Goal: Use online tool/utility

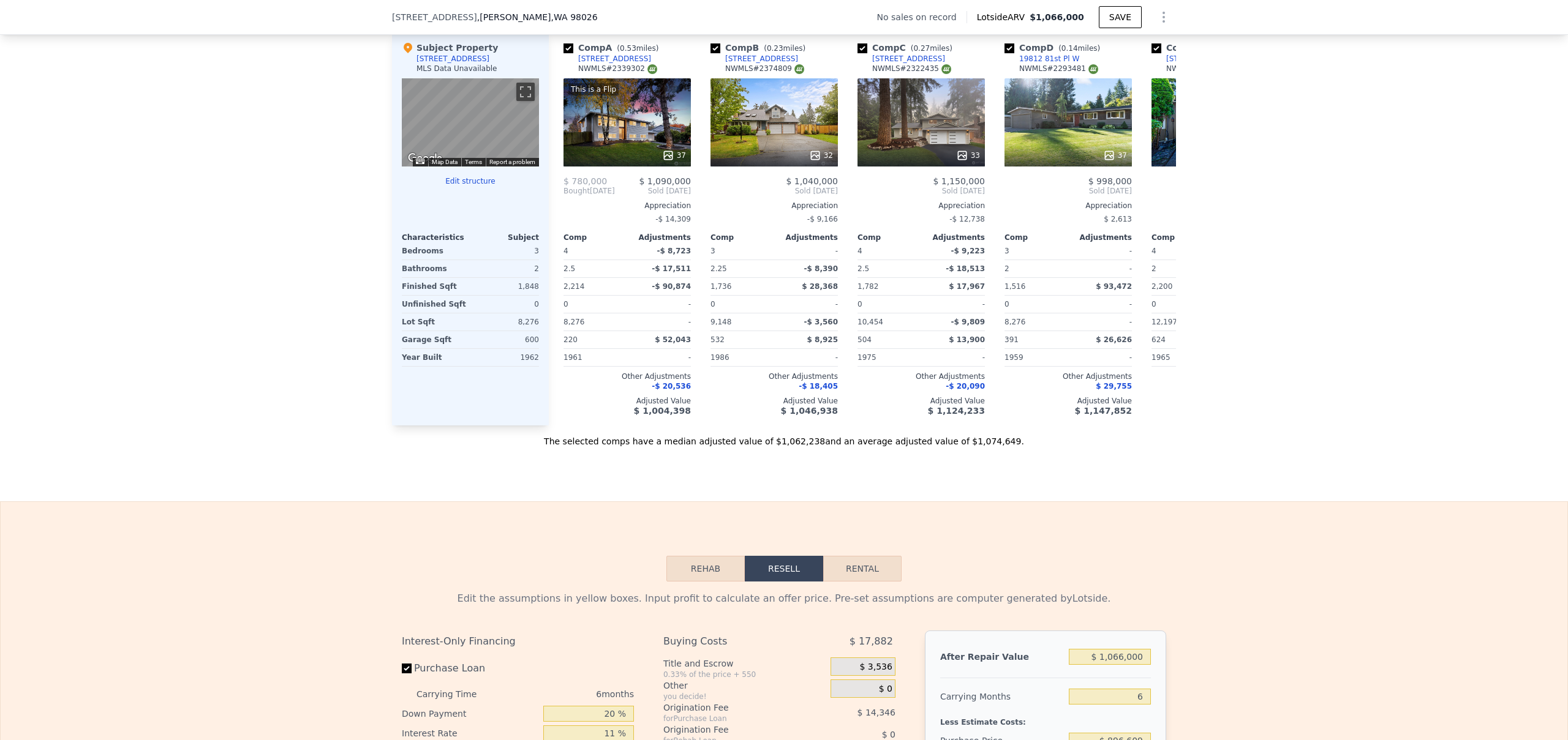
scroll to position [1598, 0]
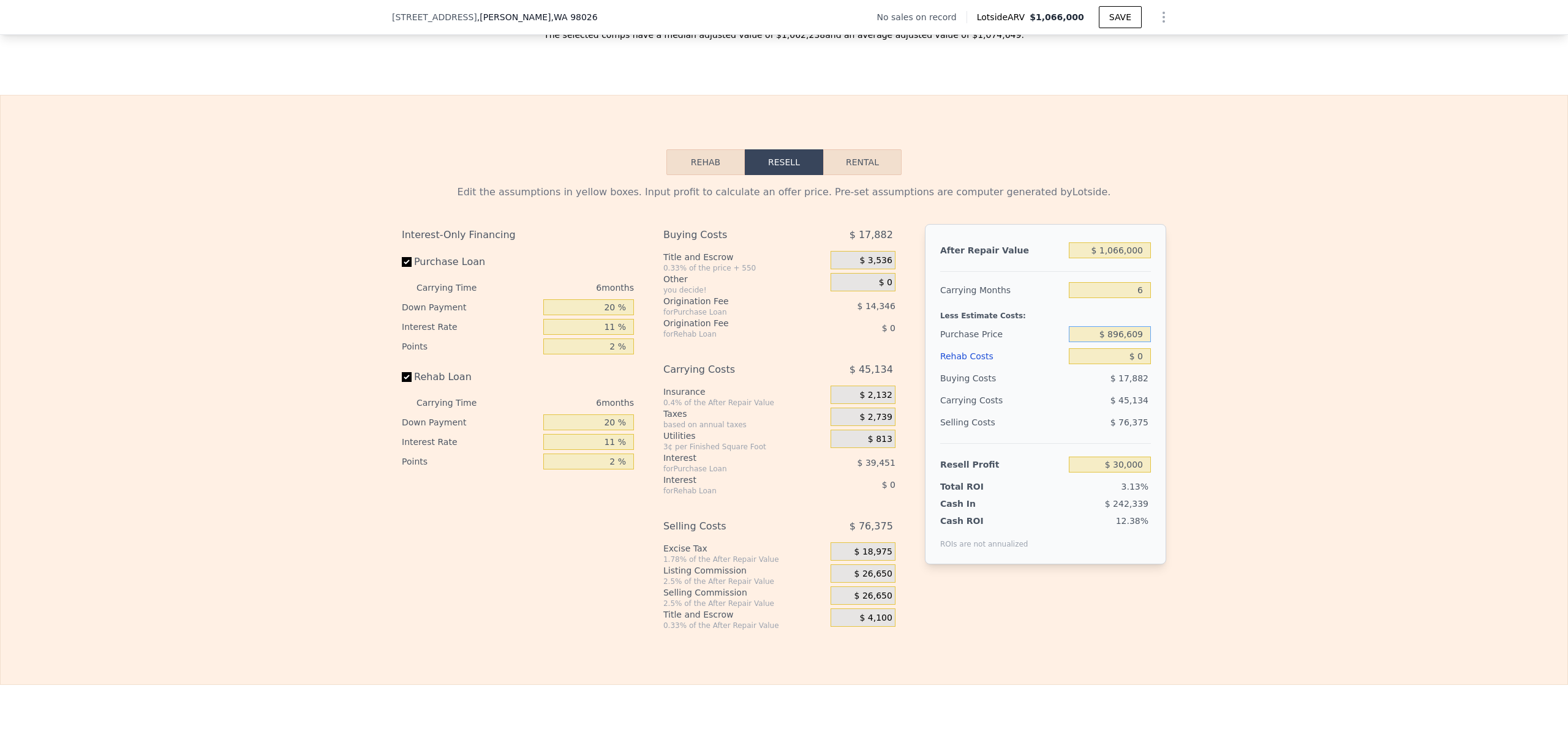
click at [1105, 342] on input "$ 896,609" at bounding box center [1109, 334] width 82 height 16
paste input "795,000"
type input "$ 795,000"
type input "$ 138,044"
drag, startPoint x: 1097, startPoint y: 267, endPoint x: 1157, endPoint y: 259, distance: 60.5
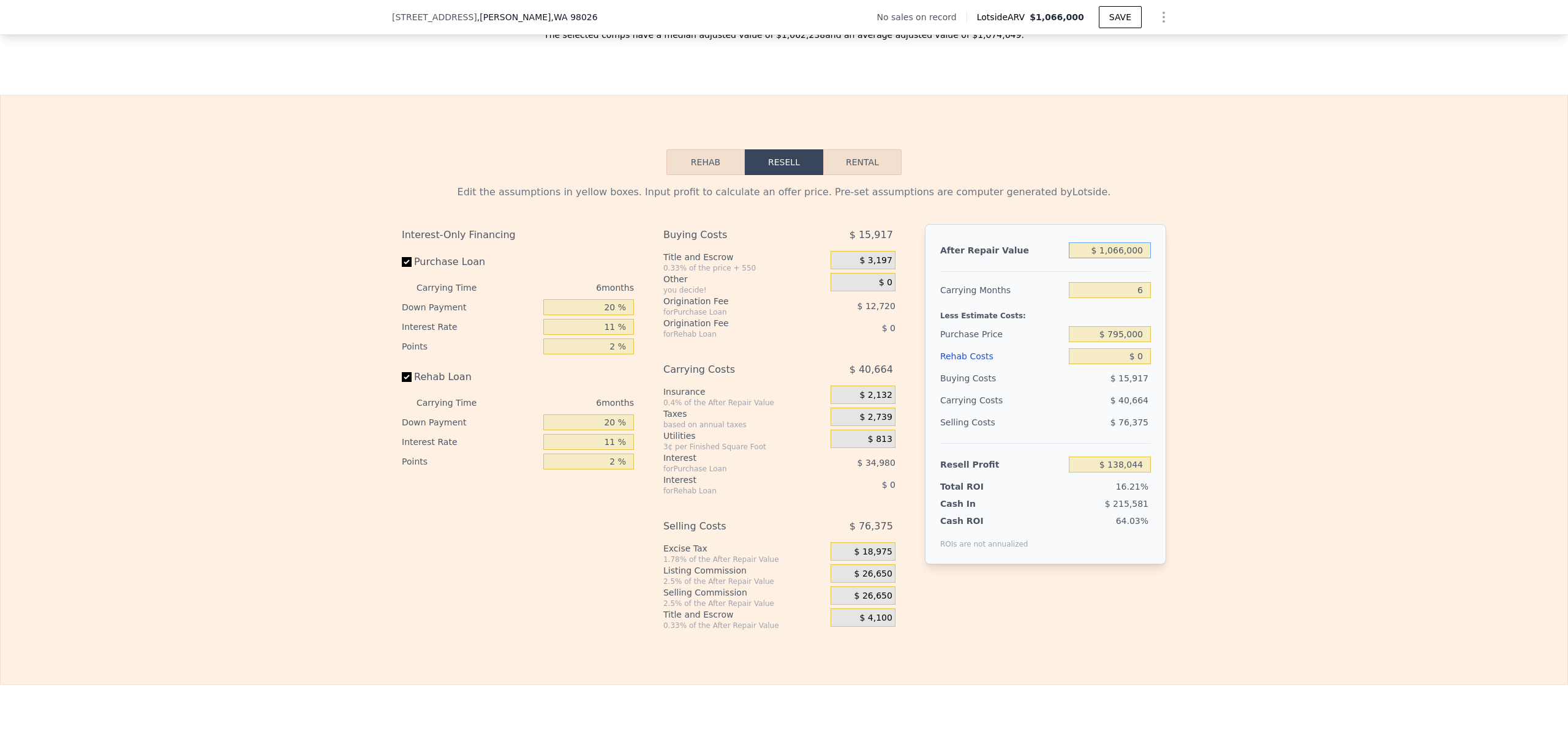
click at [1157, 259] on div "After Repair Value $ 1,066,000 Carrying Months 6 Less Estimate Costs: Purchase …" at bounding box center [1046, 394] width 241 height 341
drag, startPoint x: 1114, startPoint y: 372, endPoint x: 1162, endPoint y: 370, distance: 48.0
click at [1160, 372] on div "After Repair Value $ 1,066,000 Carrying Months 6 Less Estimate Costs: Purchase …" at bounding box center [1046, 394] width 241 height 341
type input "$ 1"
type input "$ 138,043"
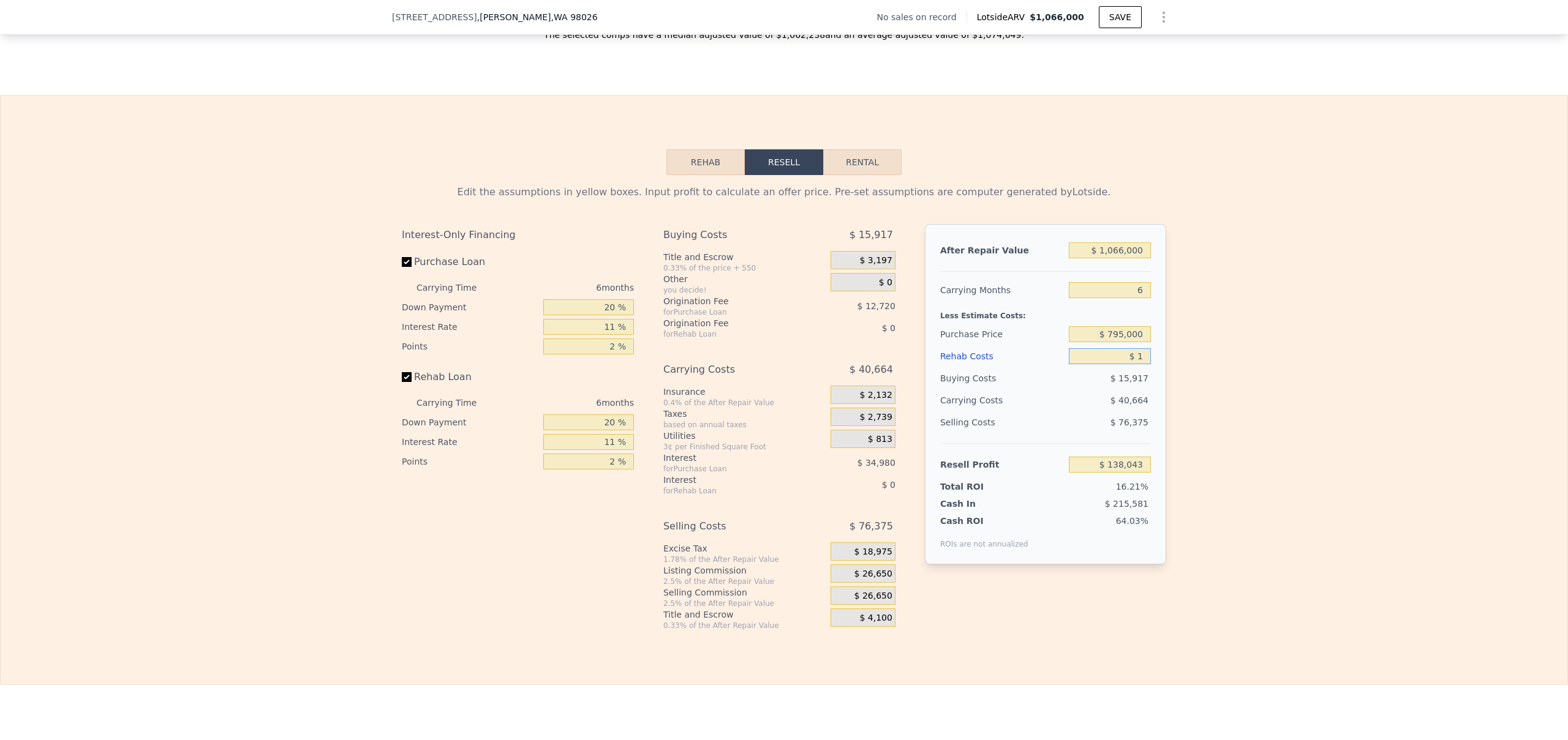
type input "$ 11"
type input "$ 138,033"
type input "$ 110"
type input "$ 137,926"
type input "$ 1,100"
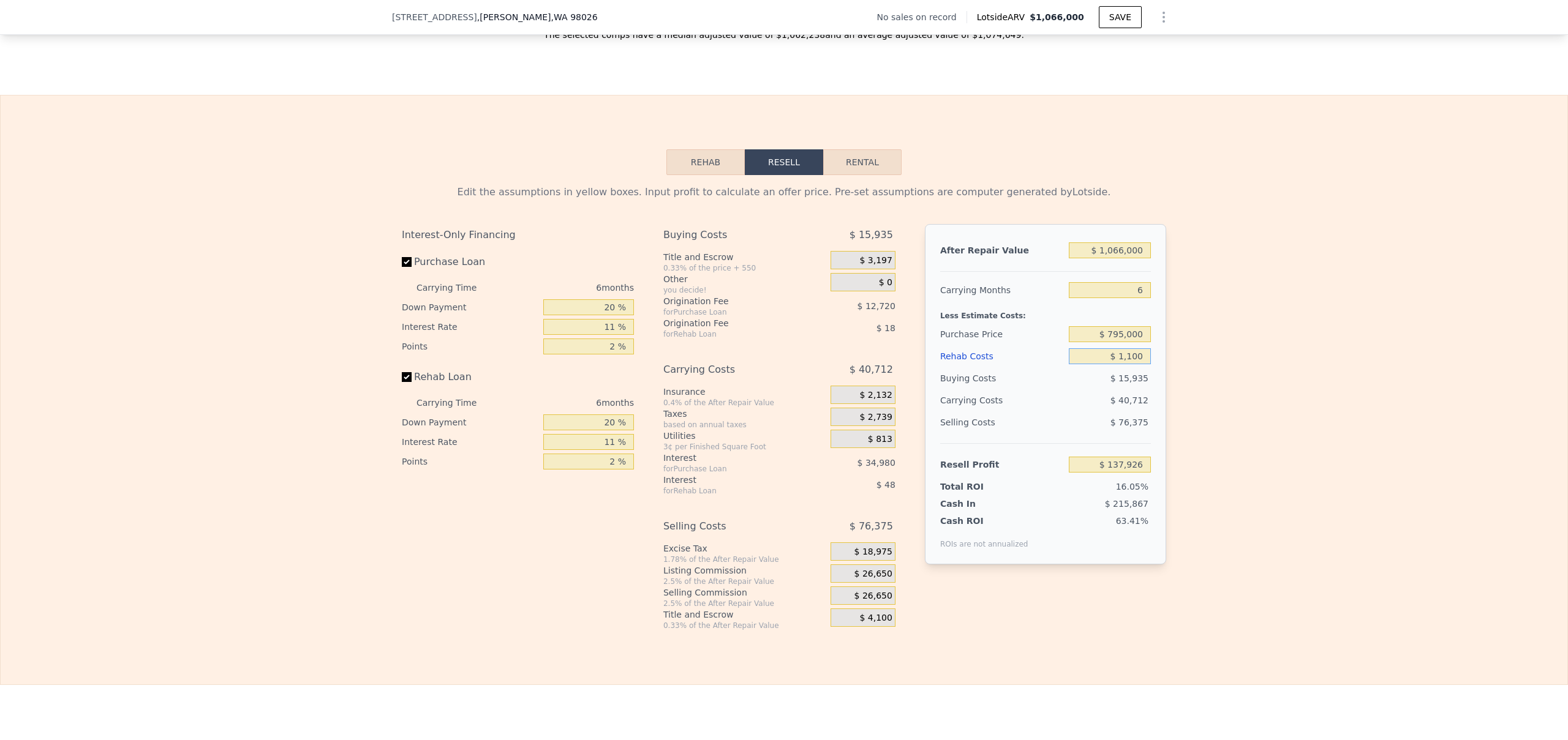
type input "$ 136,878"
type input "$ 11,000"
type input "$ 126,382"
type input "$ 110,000"
type input "$ 21,442"
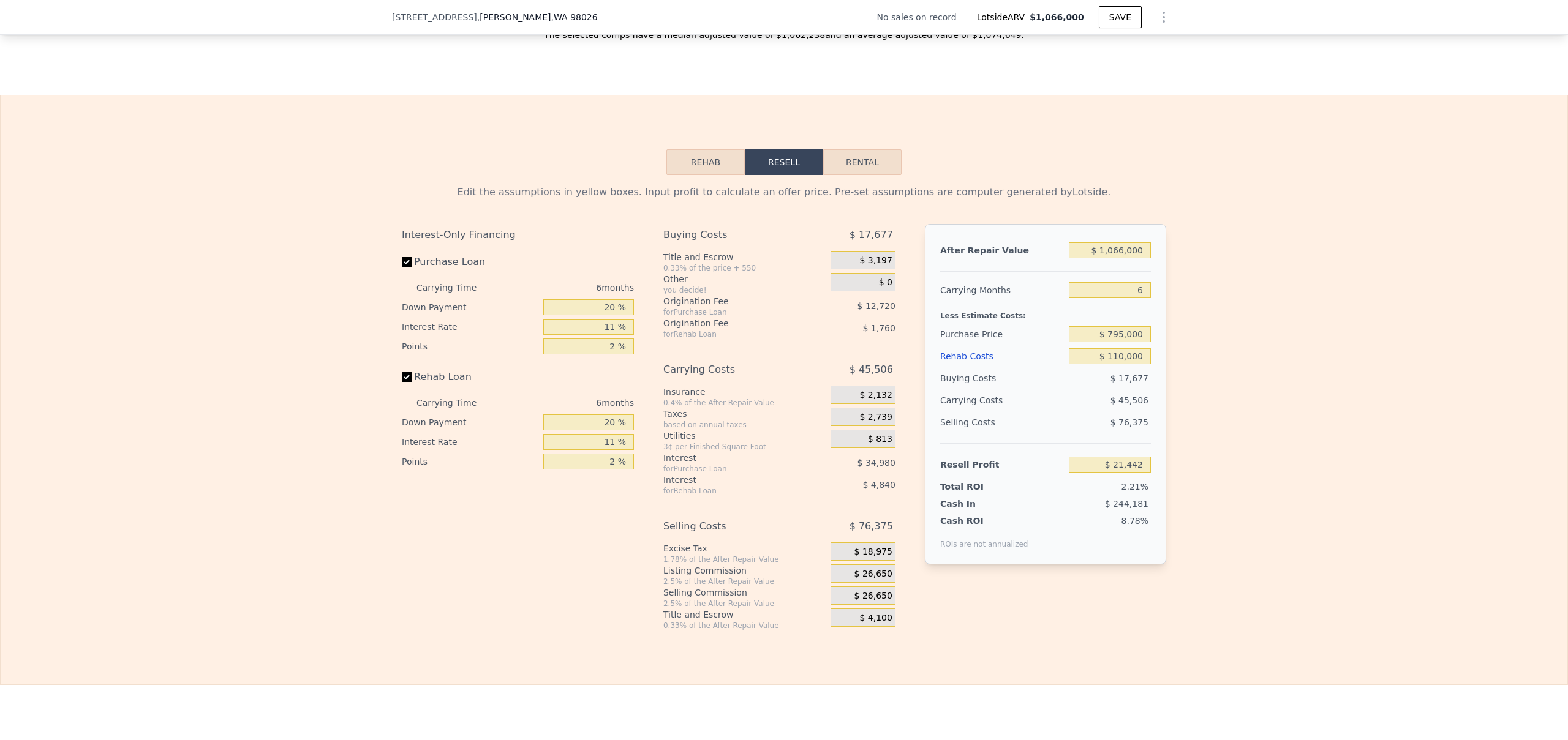
click at [1185, 363] on div "Edit the assumptions in yellow boxes. Input profit to calculate an offer price.…" at bounding box center [784, 403] width 1567 height 455
type input "$ 0"
type input "$ 30,000"
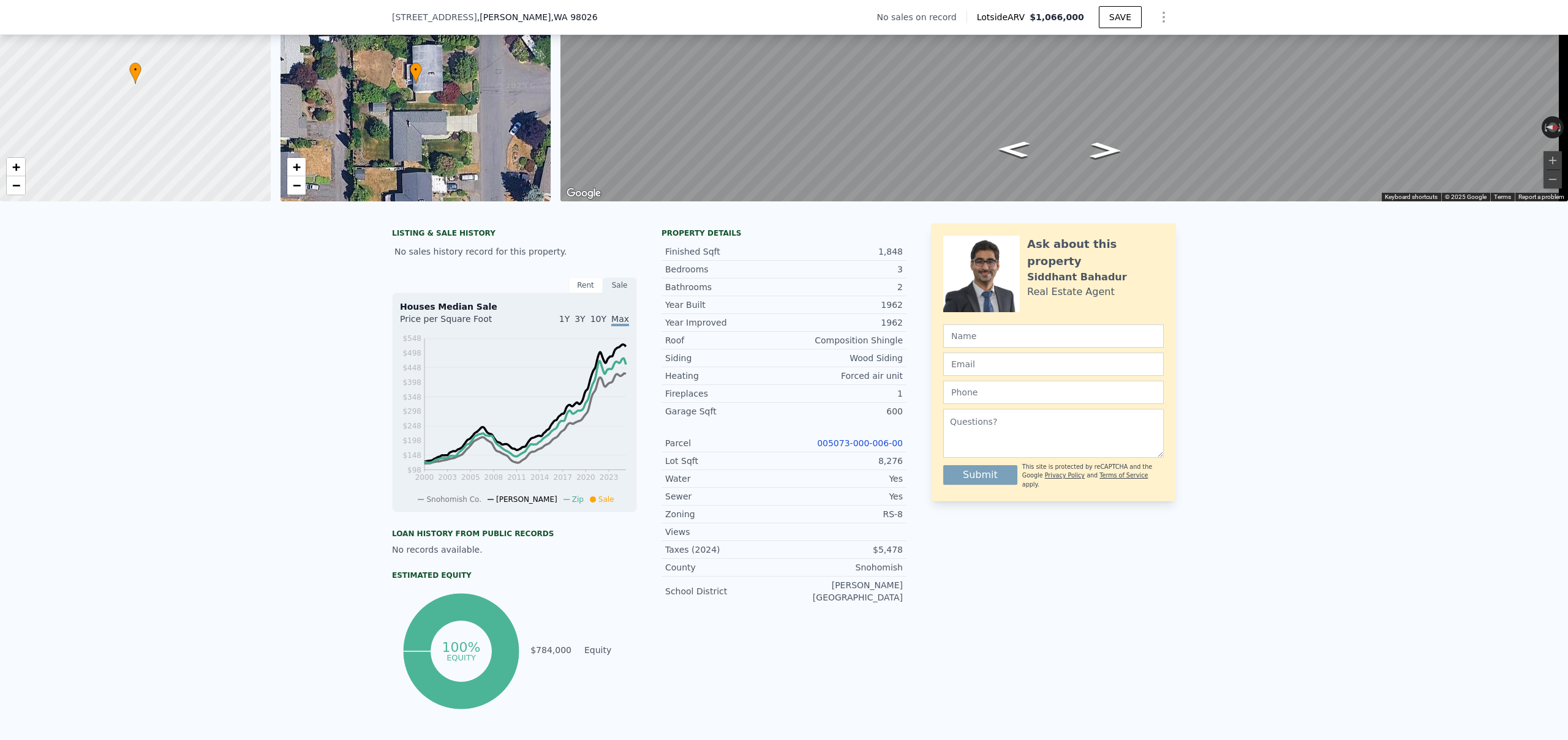
scroll to position [5, 0]
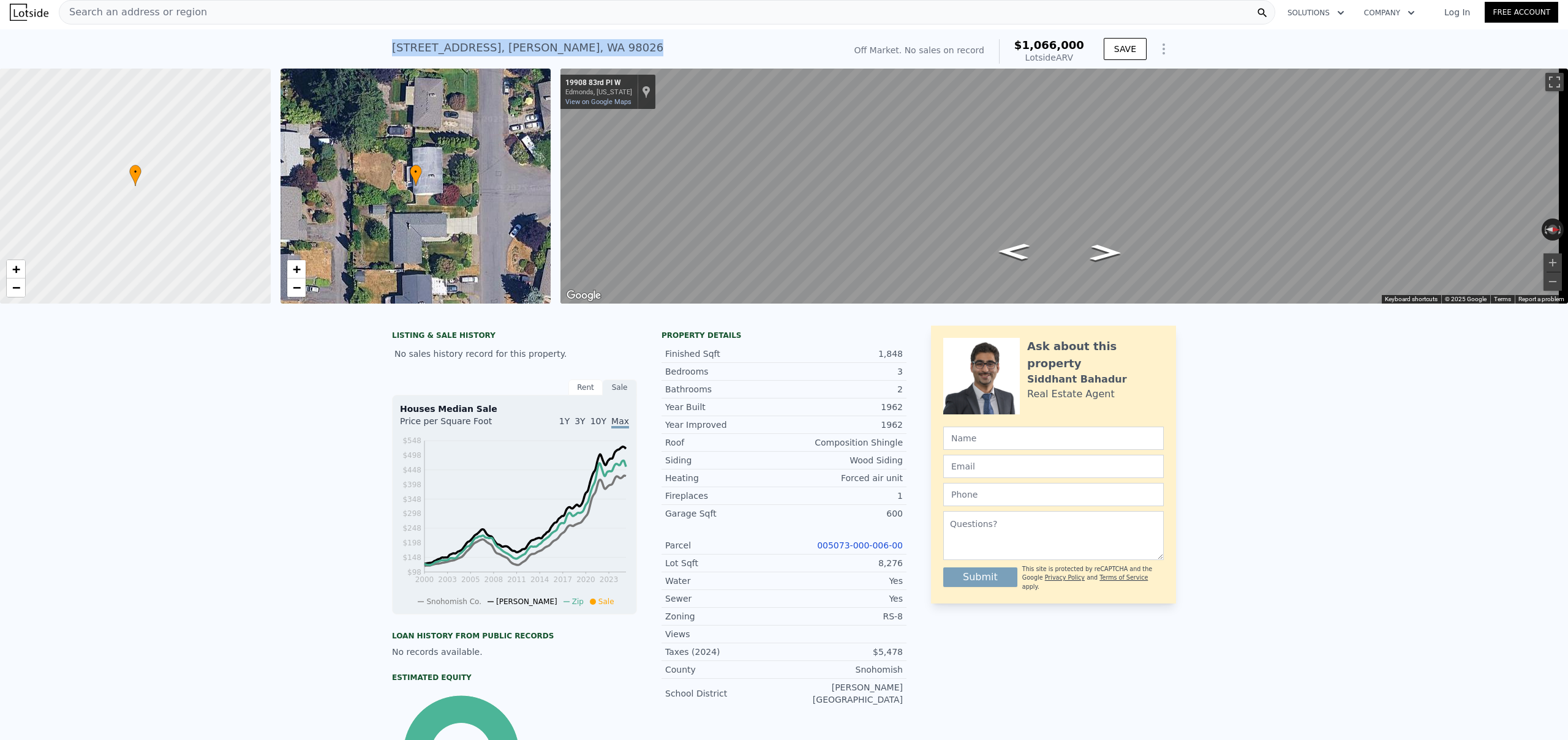
drag, startPoint x: 601, startPoint y: 48, endPoint x: 384, endPoint y: 51, distance: 217.0
click at [384, 51] on div "[STREET_ADDRESS][PERSON_NAME] No sales on record (~ARV $1.066m ) Off Market. No…" at bounding box center [784, 48] width 1568 height 39
copy div "[STREET_ADDRESS][PERSON_NAME]"
